Goal: Information Seeking & Learning: Learn about a topic

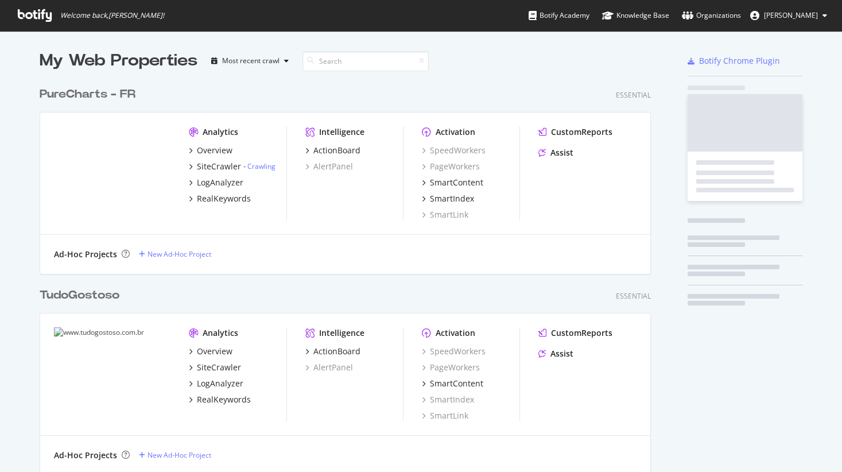
scroll to position [3591, 620]
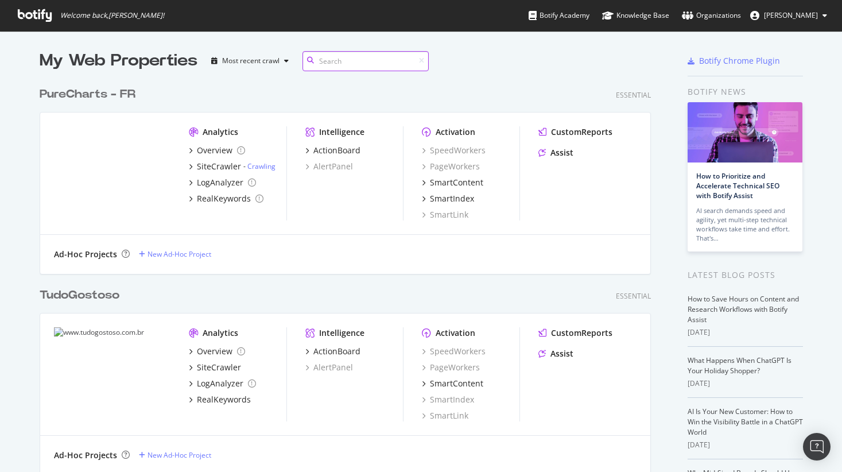
click at [366, 55] on input at bounding box center [365, 61] width 126 height 20
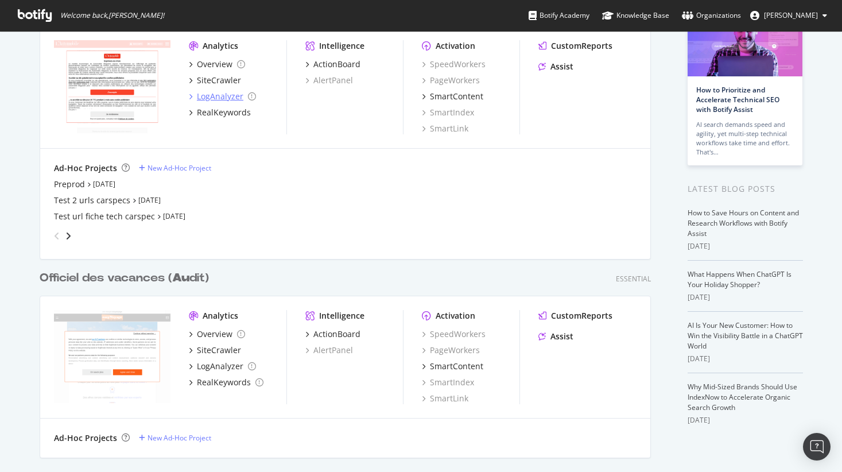
scroll to position [85, 0]
type input "au"
click at [69, 183] on div "Preprod" at bounding box center [69, 185] width 31 height 11
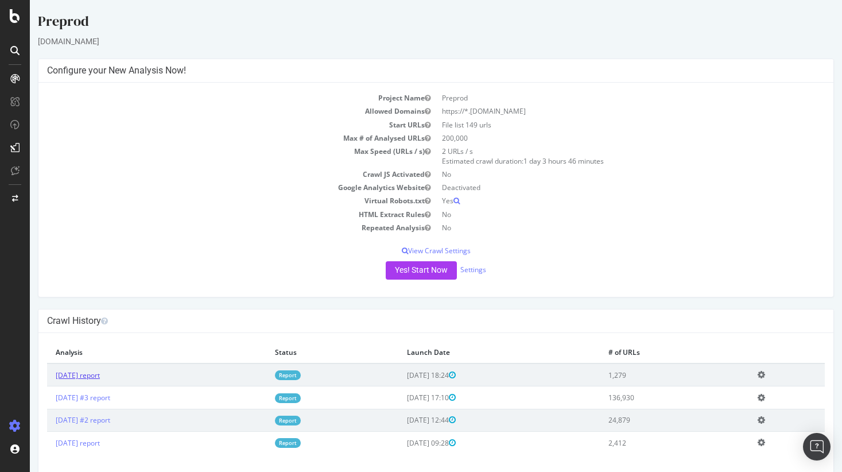
click at [100, 375] on link "2025 Sep. 10th report" at bounding box center [78, 375] width 44 height 10
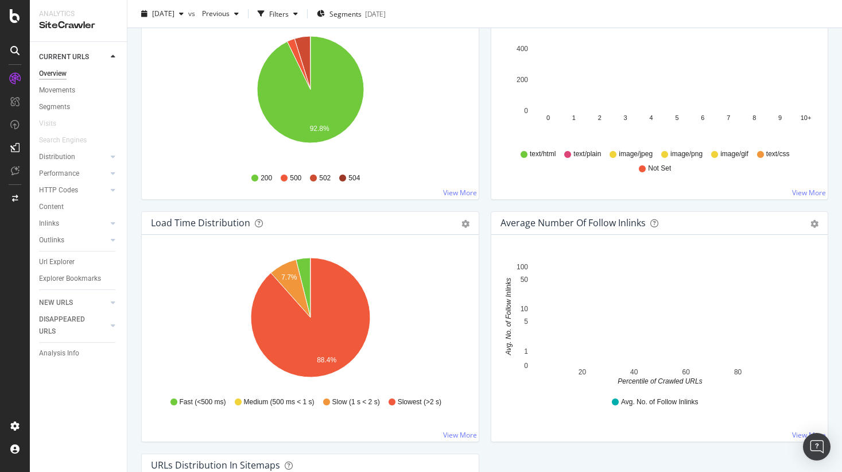
scroll to position [512, 0]
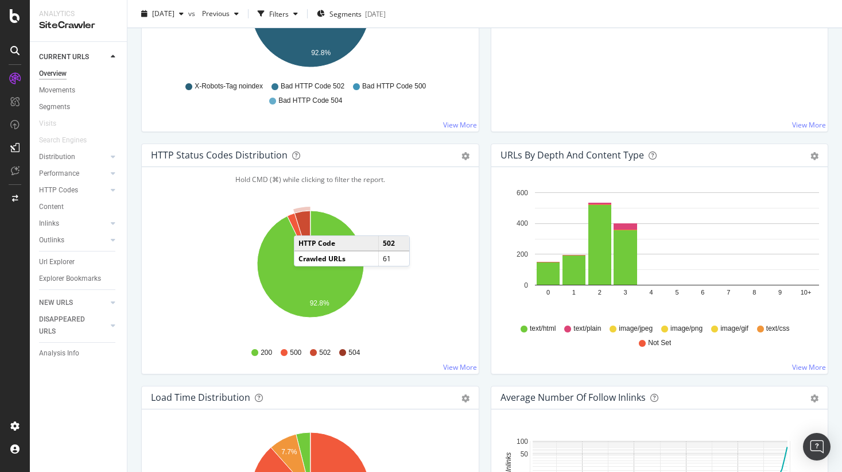
click at [305, 224] on icon "A chart." at bounding box center [302, 237] width 16 height 53
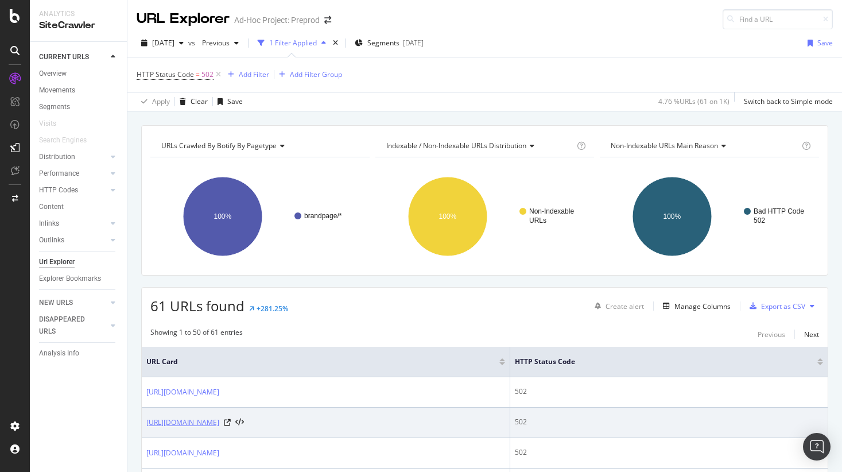
scroll to position [110, 0]
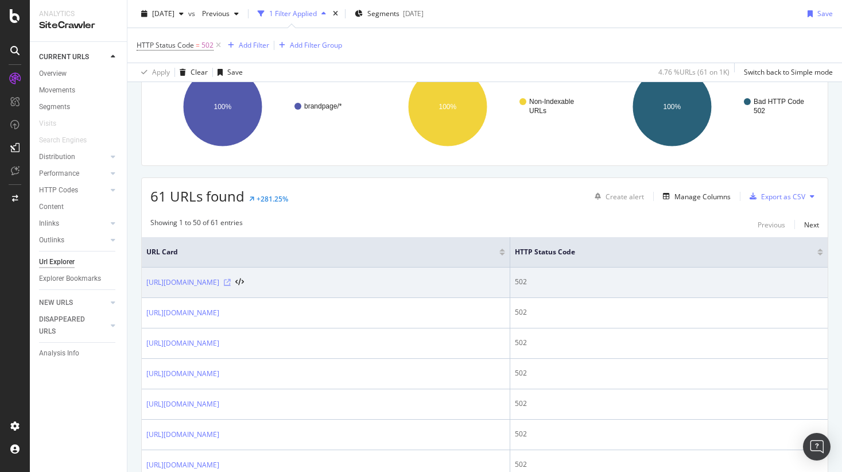
click at [231, 282] on icon at bounding box center [227, 282] width 7 height 7
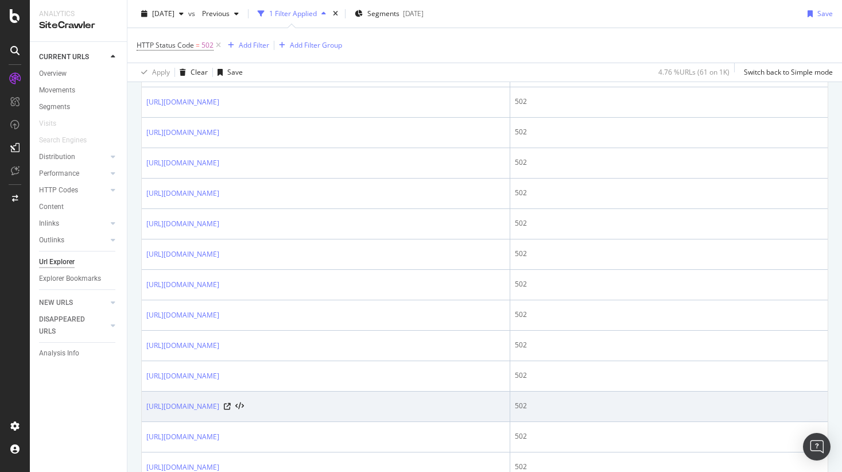
scroll to position [675, 0]
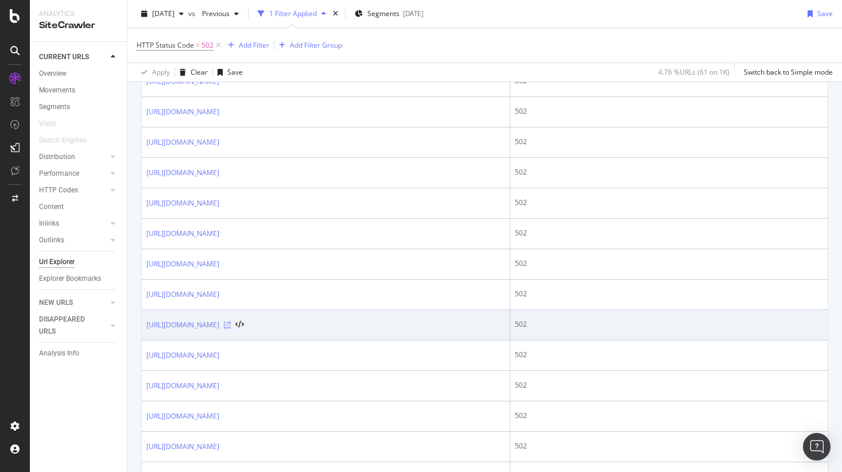
click at [231, 326] on icon at bounding box center [227, 324] width 7 height 7
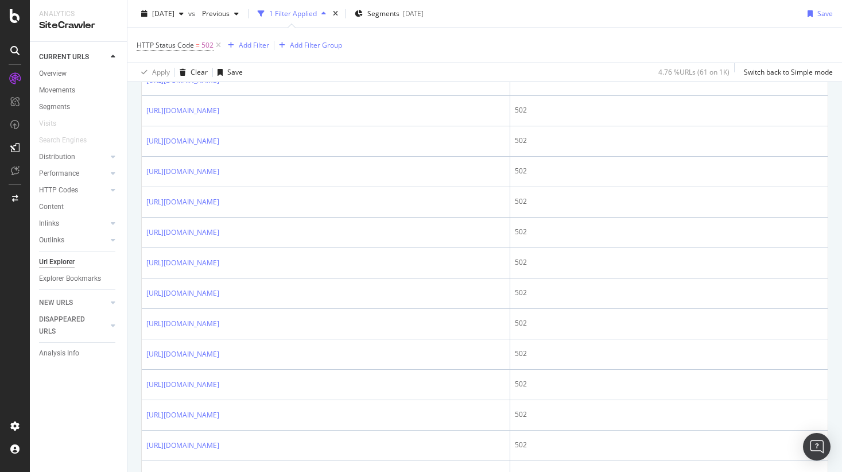
scroll to position [0, 0]
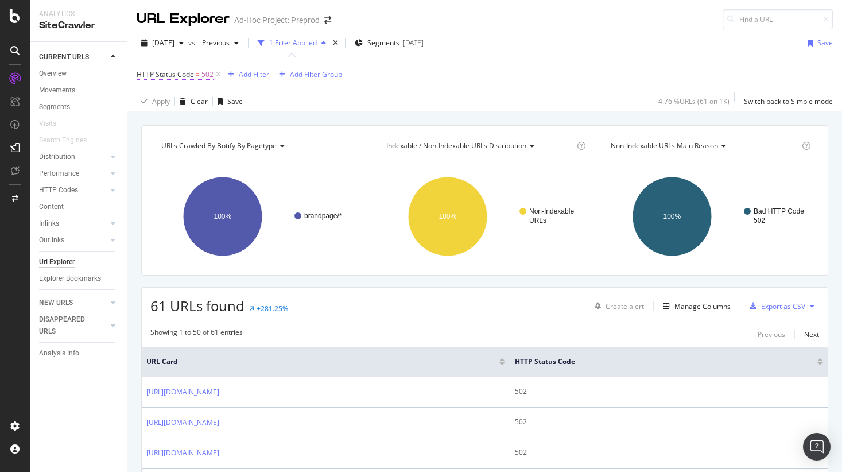
click at [193, 75] on span "HTTP Status Code = 502" at bounding box center [175, 74] width 77 height 10
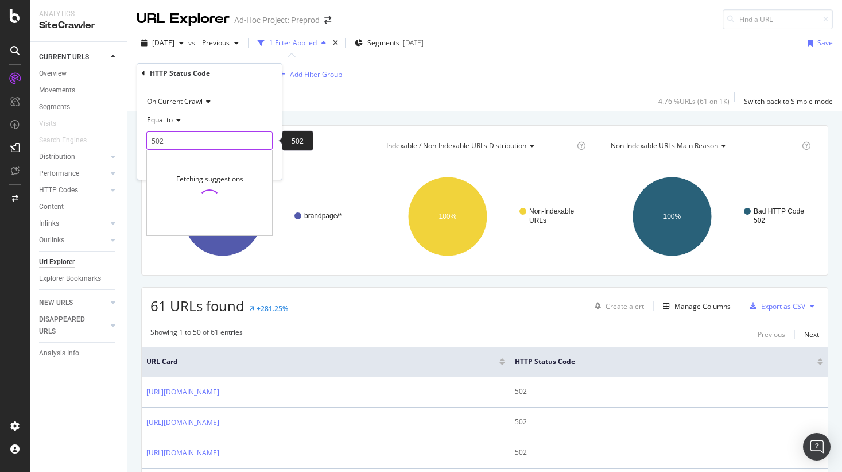
click at [184, 142] on input "502" at bounding box center [209, 140] width 126 height 18
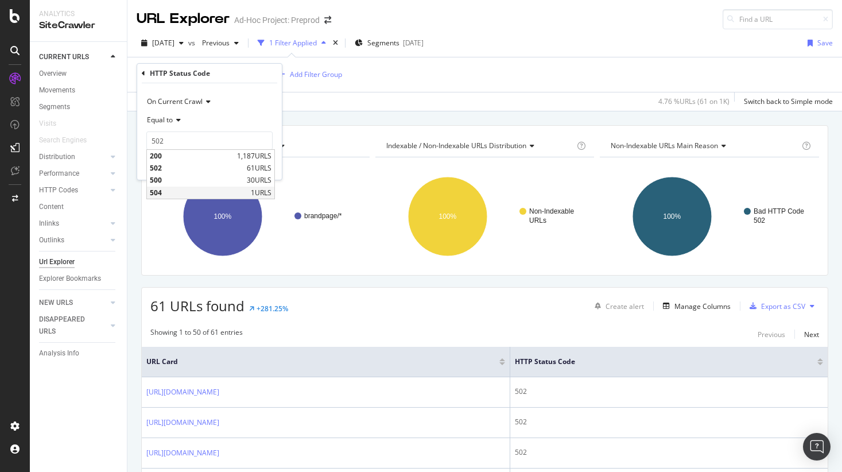
click at [156, 189] on span "504" at bounding box center [199, 193] width 98 height 10
type input "504"
click at [260, 169] on div "Apply" at bounding box center [264, 165] width 18 height 10
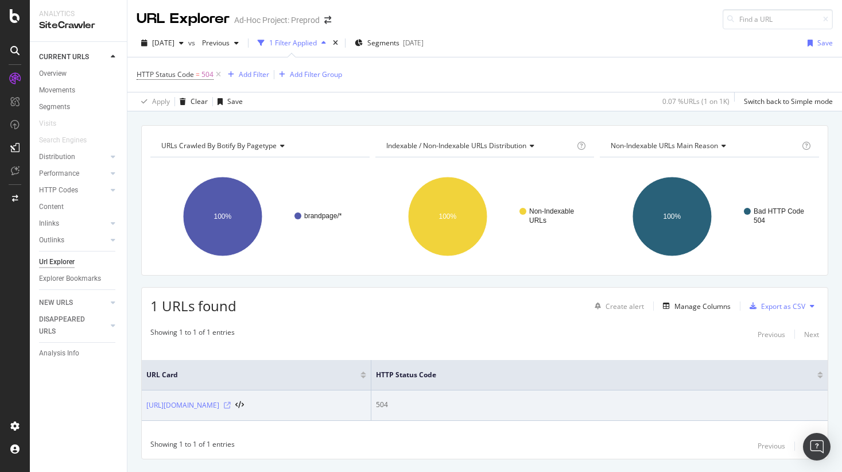
click at [231, 405] on icon at bounding box center [227, 405] width 7 height 7
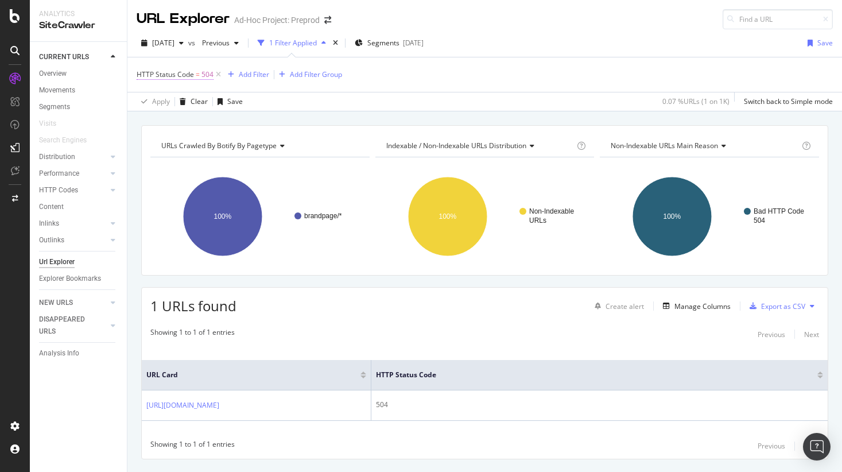
click at [204, 77] on span "504" at bounding box center [207, 75] width 12 height 16
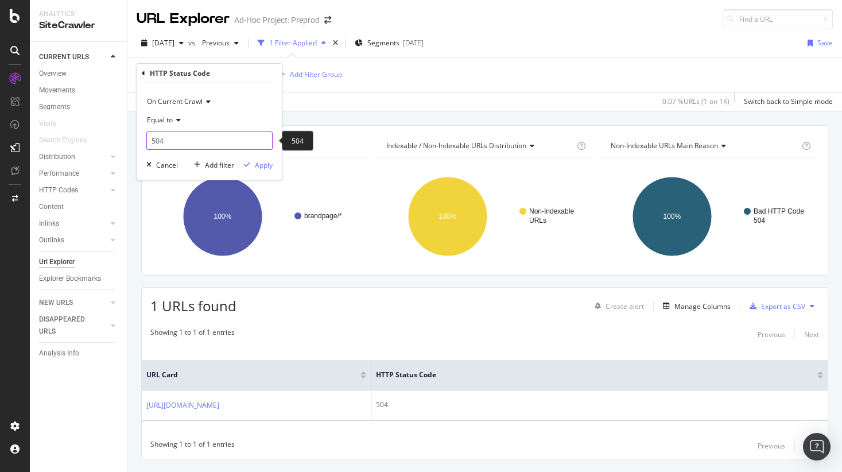
click at [194, 140] on input "504" at bounding box center [209, 140] width 126 height 18
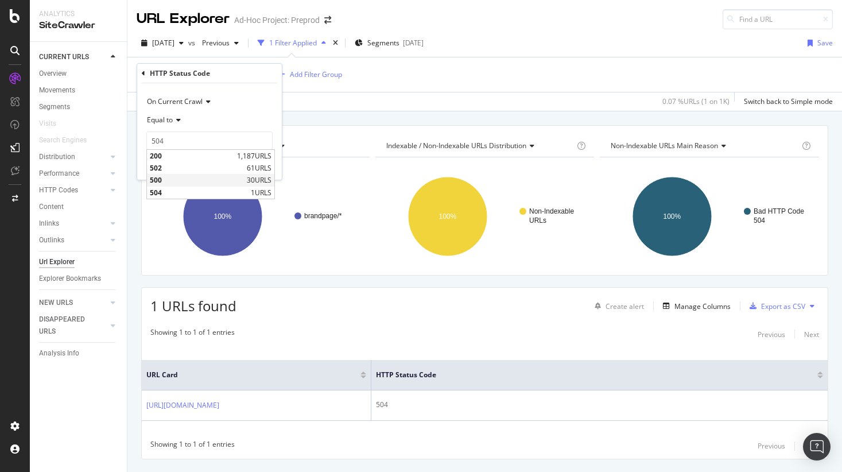
click at [151, 179] on span "500" at bounding box center [197, 180] width 94 height 10
type input "500"
click at [262, 156] on div "On Current Crawl Equal to 500 500 Cancel Add filter Apply" at bounding box center [209, 131] width 145 height 96
click at [261, 166] on div "Apply" at bounding box center [264, 165] width 18 height 10
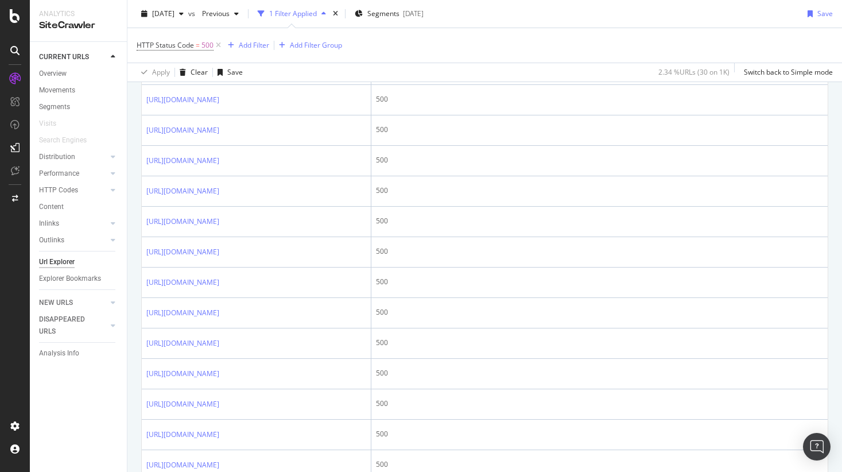
scroll to position [1217, 0]
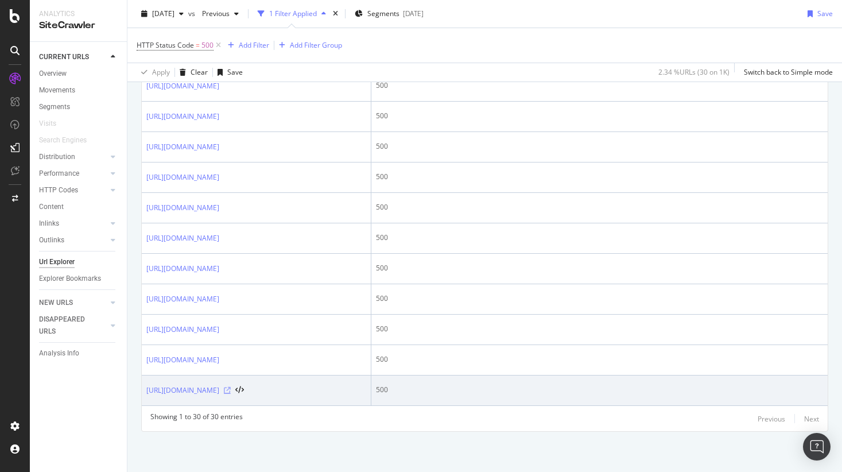
click at [231, 387] on icon at bounding box center [227, 390] width 7 height 7
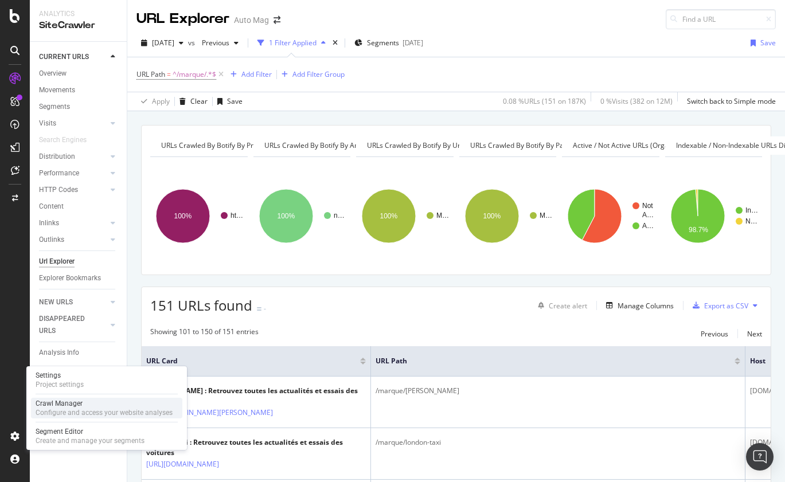
click at [58, 407] on div "Crawl Manager" at bounding box center [104, 403] width 137 height 9
